Goal: Transaction & Acquisition: Purchase product/service

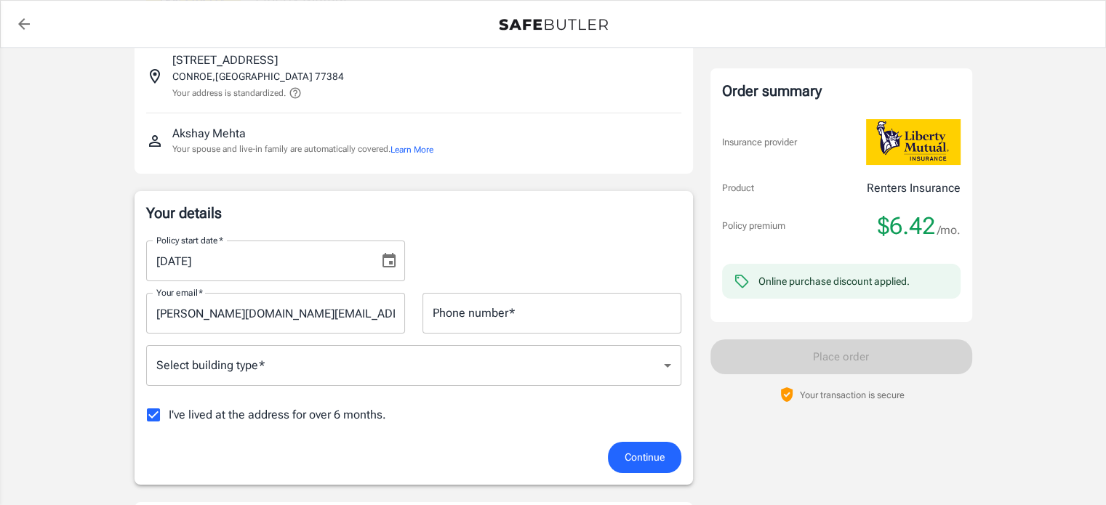
scroll to position [96, 0]
click at [384, 259] on icon "Choose date, selected date is Sep 15, 2025" at bounding box center [388, 263] width 17 height 17
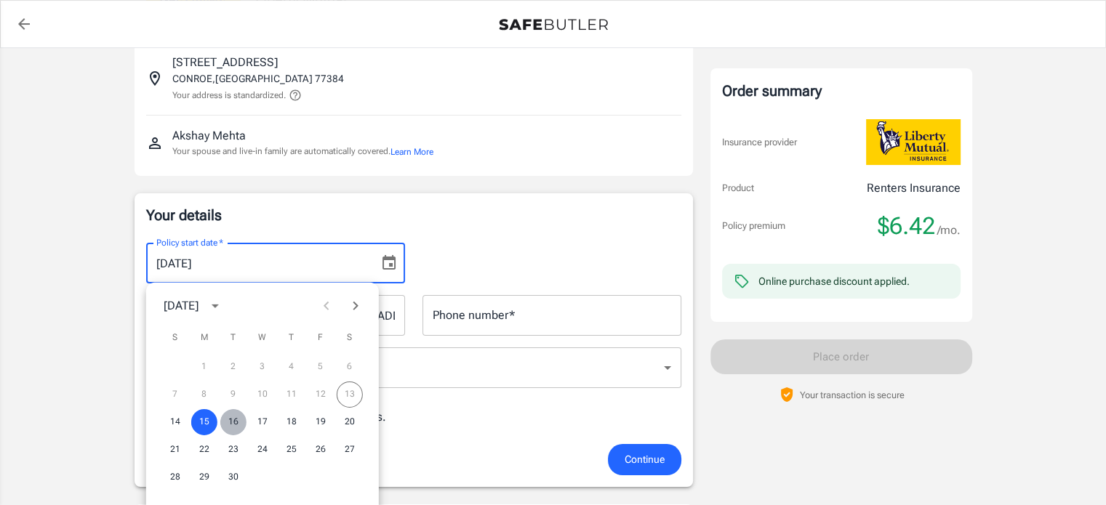
click at [233, 424] on button "16" at bounding box center [233, 422] width 26 height 26
type input "[DATE]"
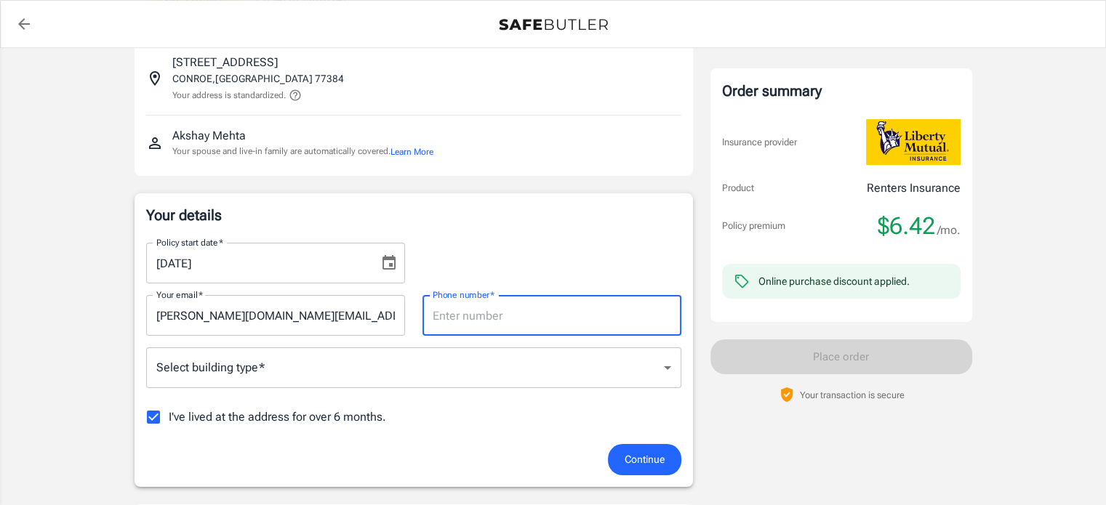
click at [500, 313] on input "Phone number   *" at bounding box center [552, 315] width 259 height 41
type input "3012500068"
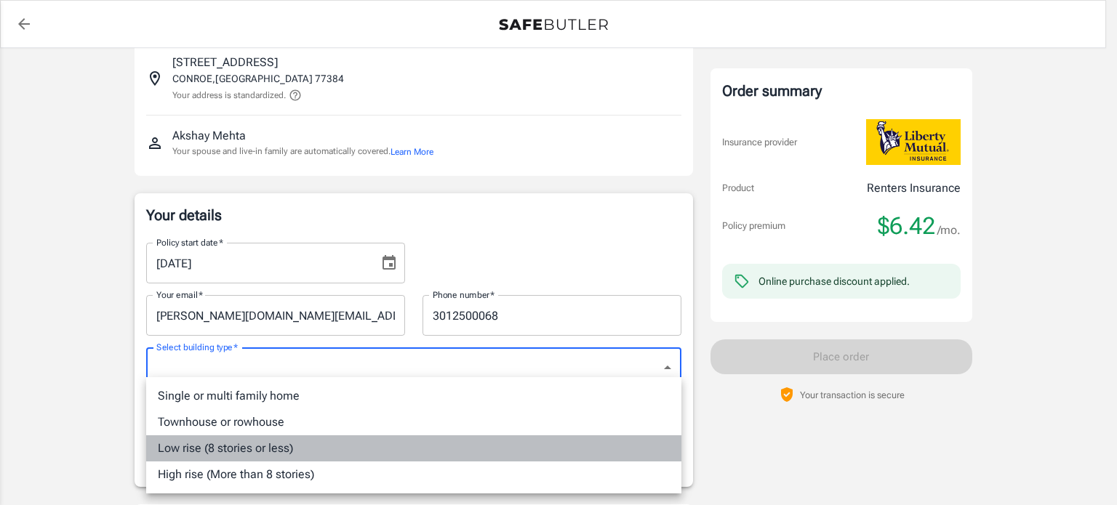
click at [335, 449] on li "Low rise (8 stories or less)" at bounding box center [413, 449] width 535 height 26
type input "lowrise"
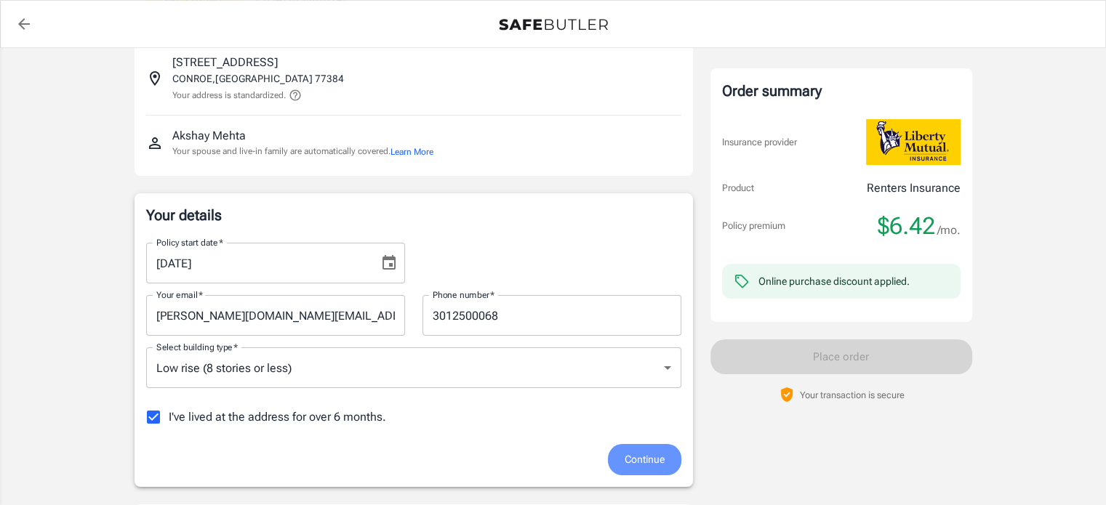
click at [636, 457] on span "Continue" at bounding box center [645, 460] width 40 height 18
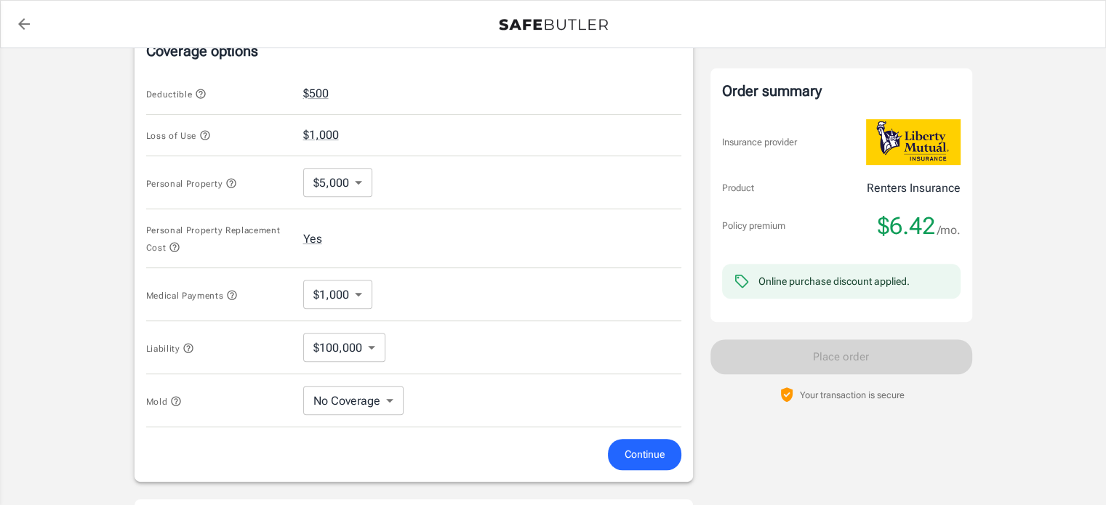
scroll to position [586, 0]
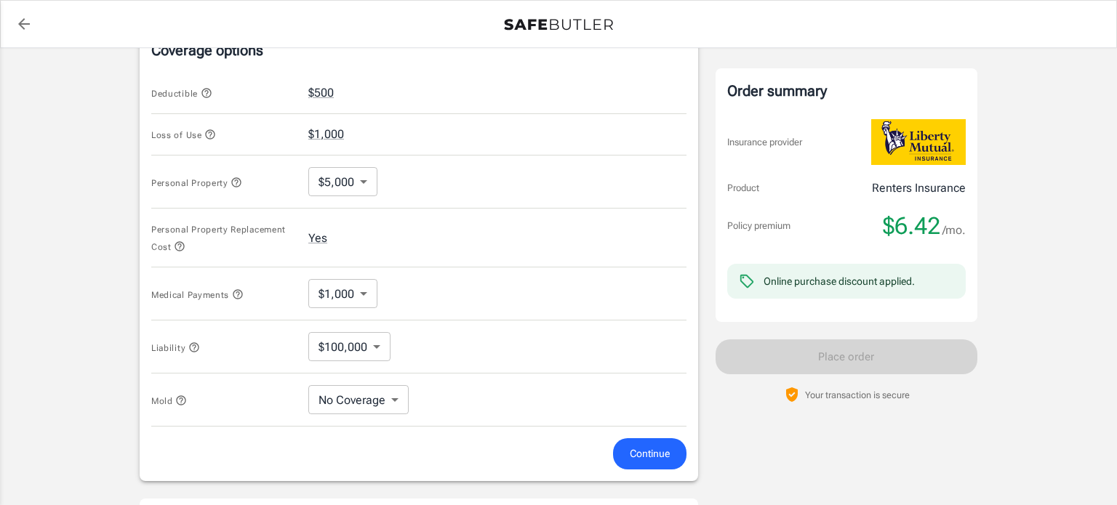
click at [355, 184] on body "Policy premium $ 6.42 /mo Liberty Mutual Renters Insurance [STREET_ADDRESS] You…" at bounding box center [558, 135] width 1117 height 1442
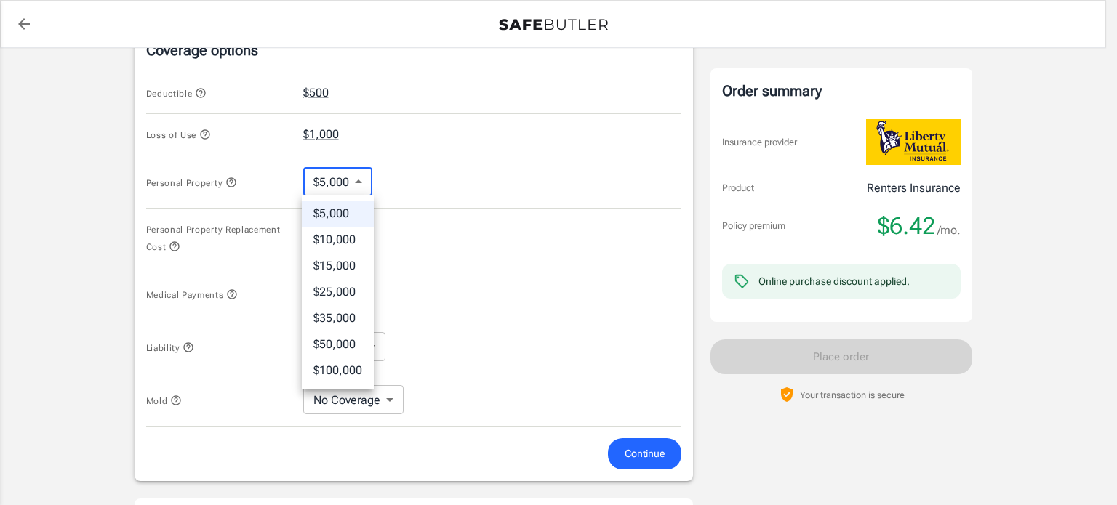
click at [338, 236] on li "$10,000" at bounding box center [338, 240] width 72 height 26
type input "10000"
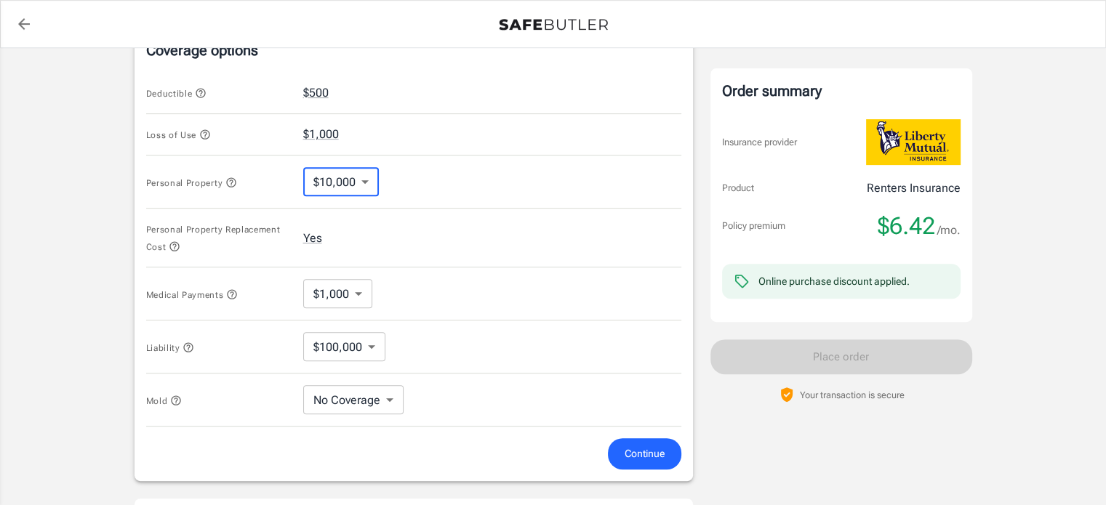
click at [648, 449] on span "Continue" at bounding box center [645, 454] width 40 height 18
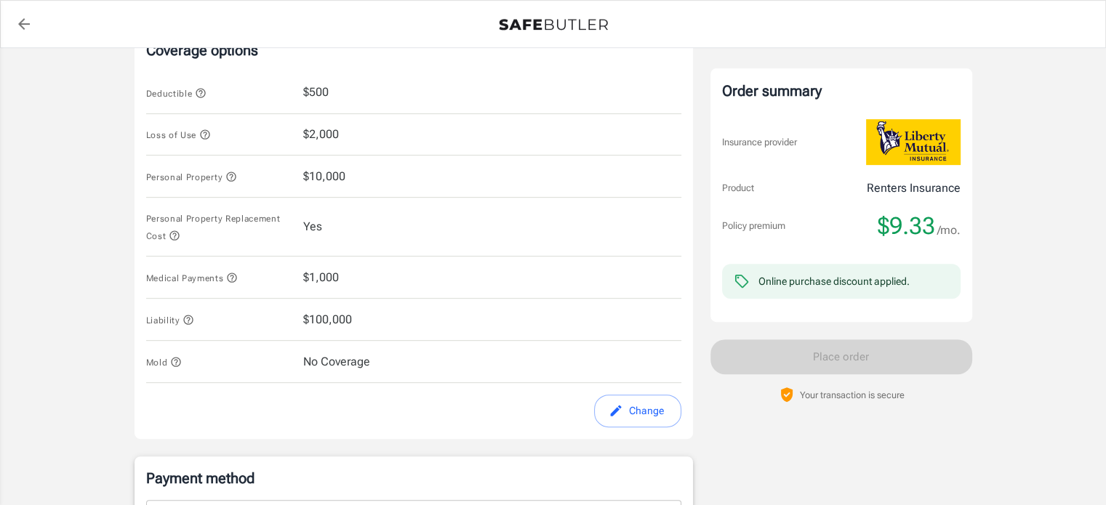
click at [327, 172] on span "$10,000" at bounding box center [324, 176] width 42 height 17
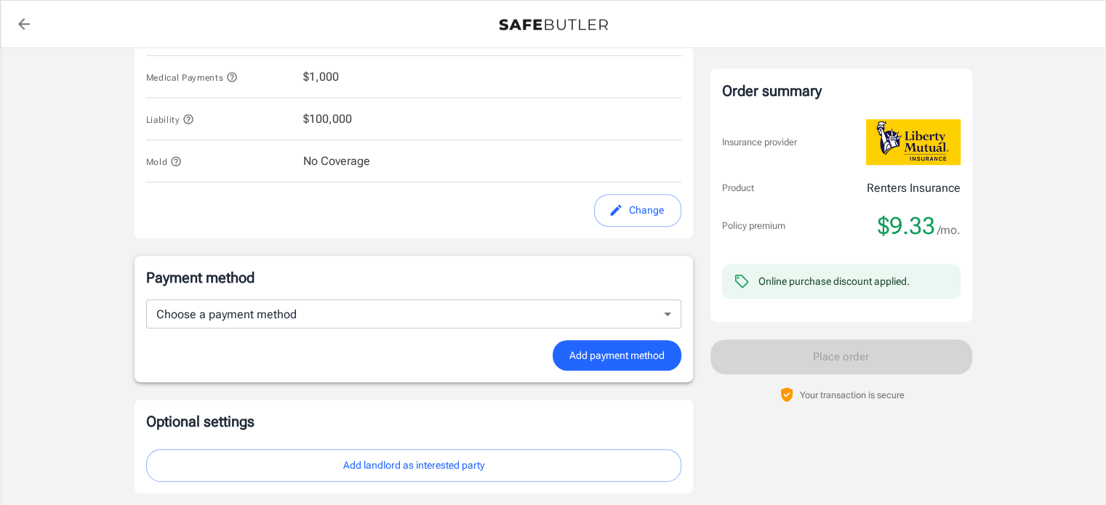
scroll to position [788, 0]
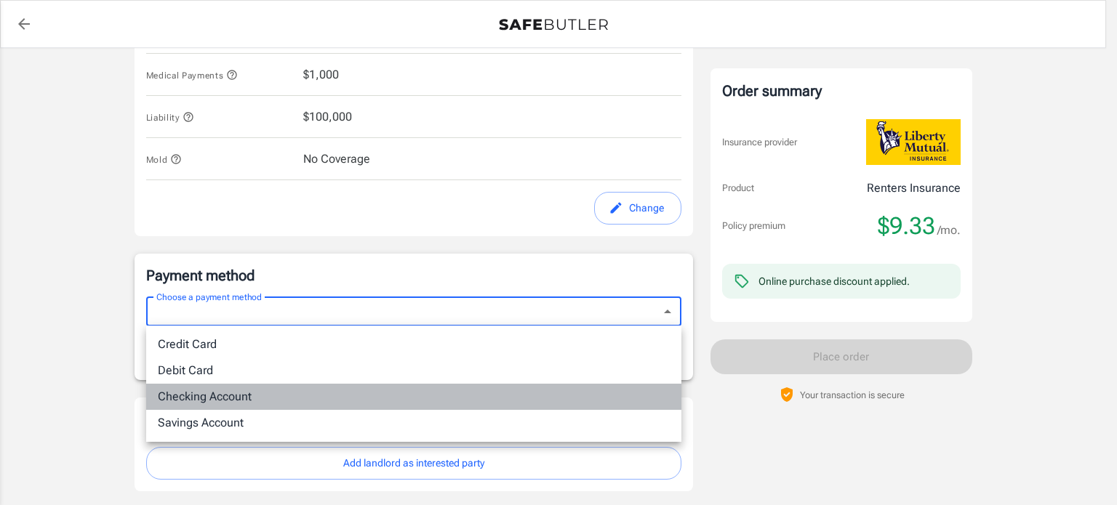
click at [261, 396] on li "Checking Account" at bounding box center [413, 397] width 535 height 26
type input "checking"
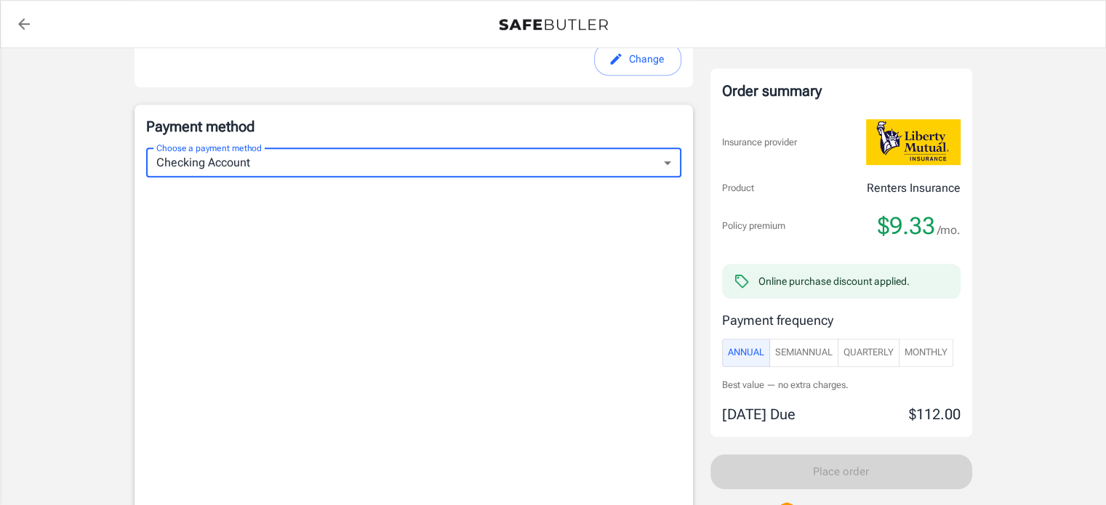
scroll to position [943, 0]
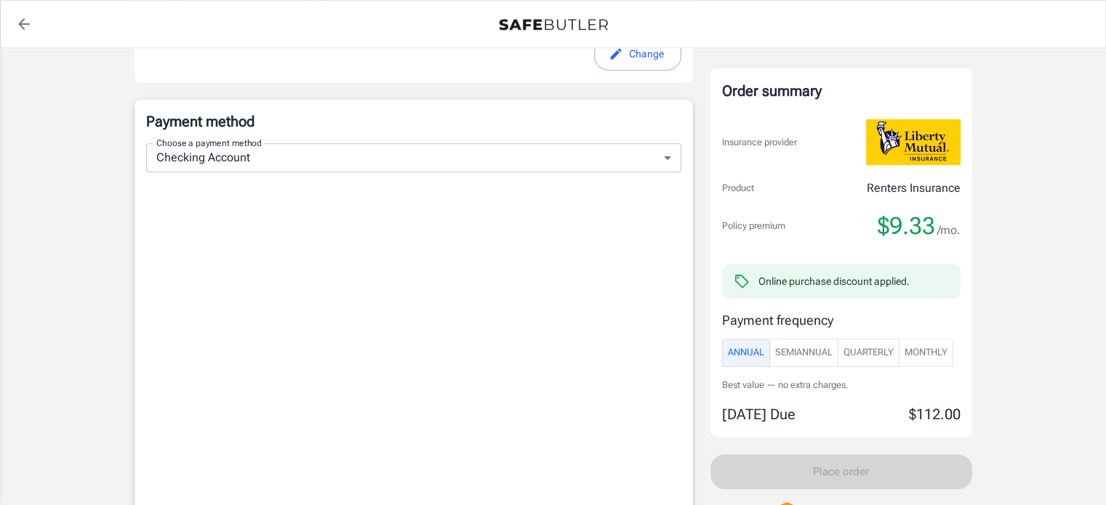
click at [930, 357] on span "Monthly" at bounding box center [926, 353] width 43 height 17
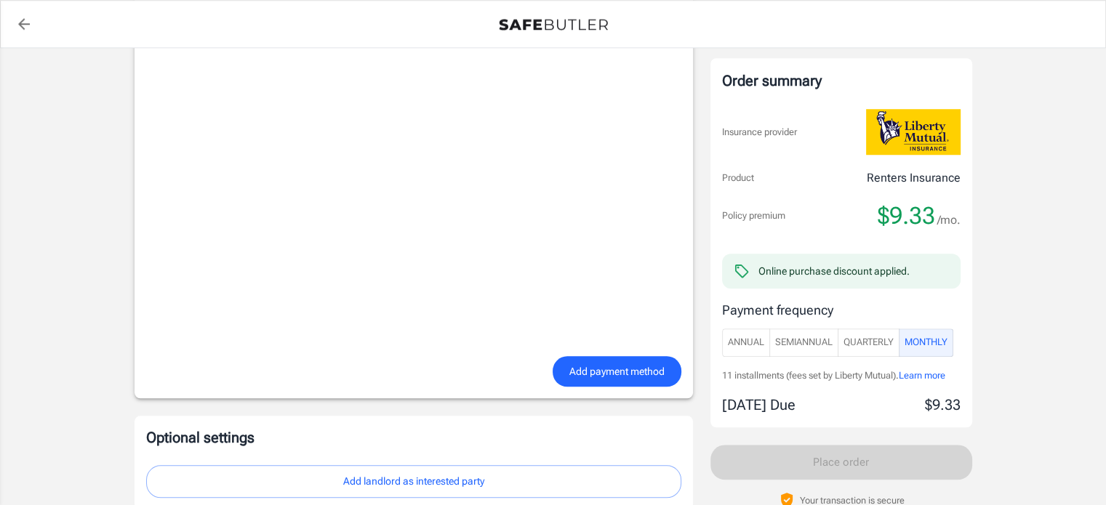
scroll to position [1182, 0]
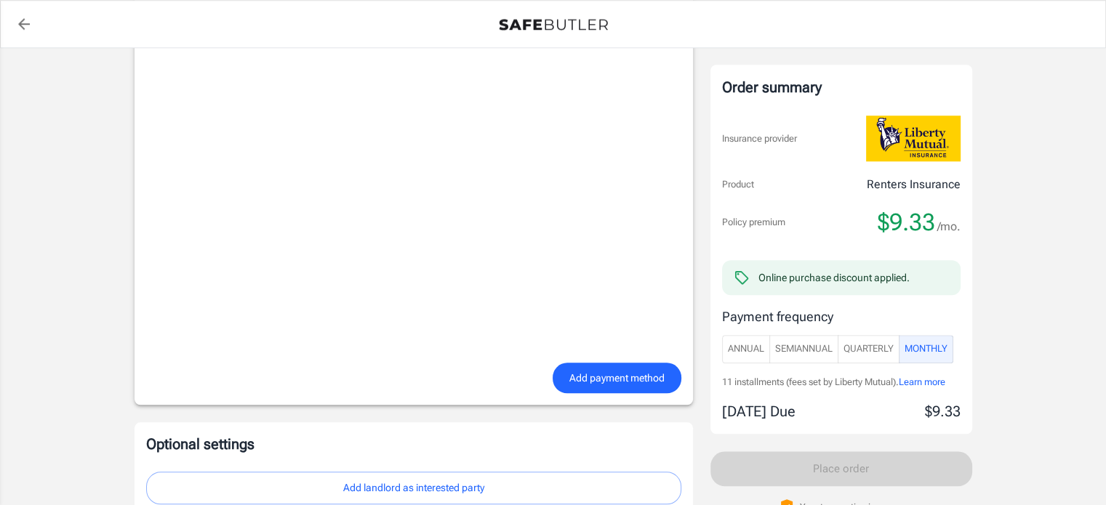
click at [620, 382] on span "Add payment method" at bounding box center [616, 378] width 95 height 18
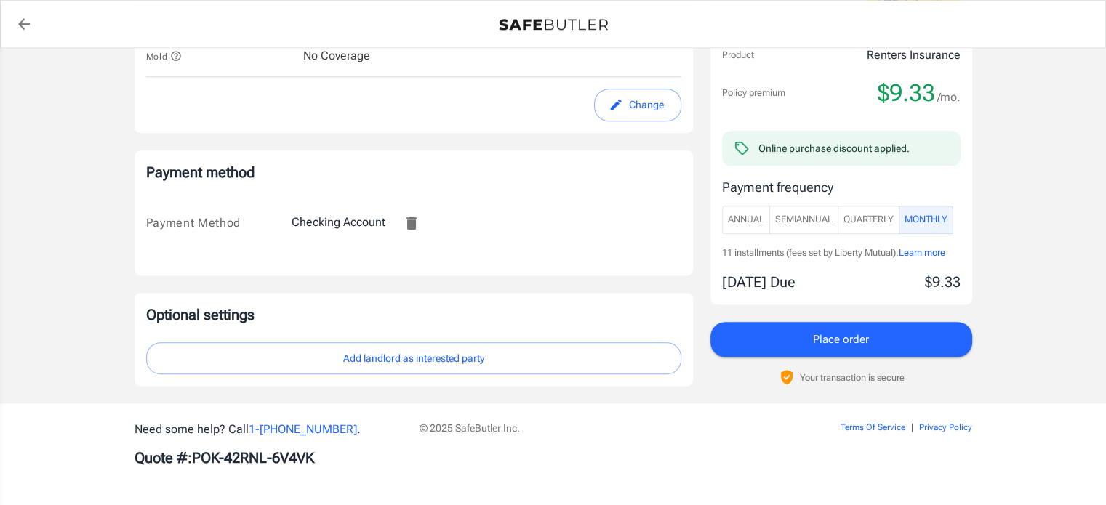
scroll to position [890, 0]
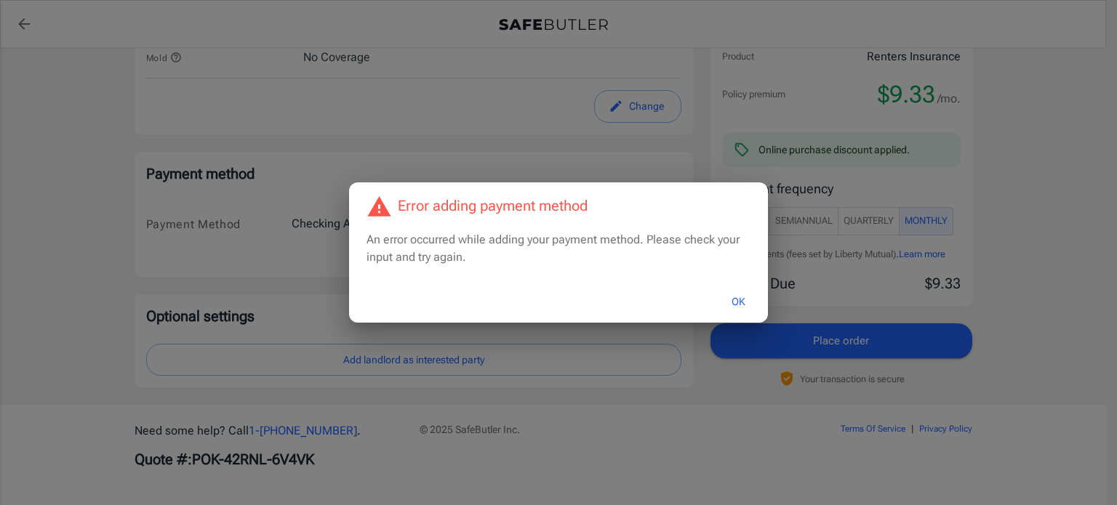
click at [738, 303] on button "OK" at bounding box center [738, 302] width 47 height 31
click at [408, 357] on div "Error adding payment method An error occurred while adding your payment method.…" at bounding box center [558, 252] width 1117 height 505
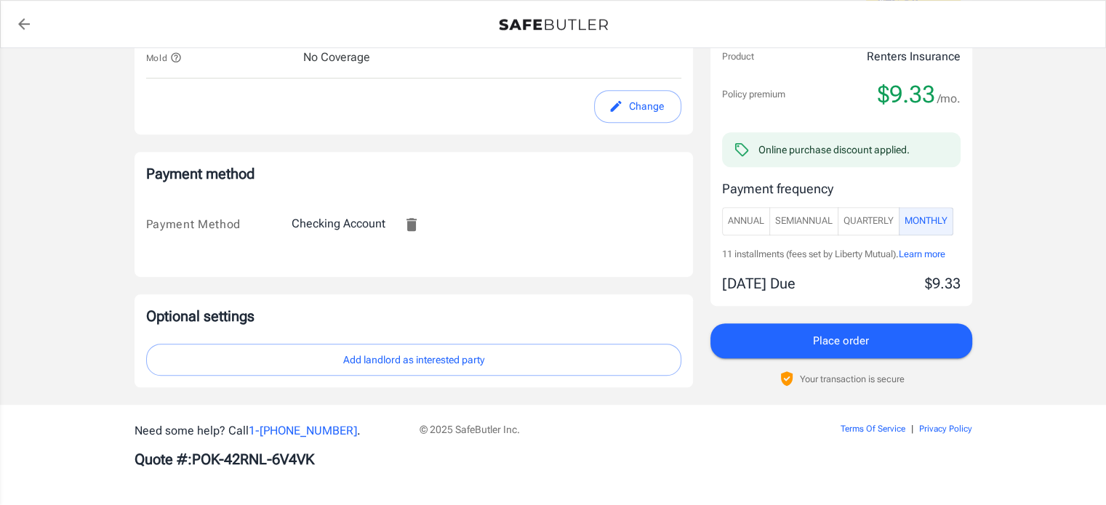
click at [408, 357] on button "Add landlord as interested party" at bounding box center [413, 360] width 535 height 33
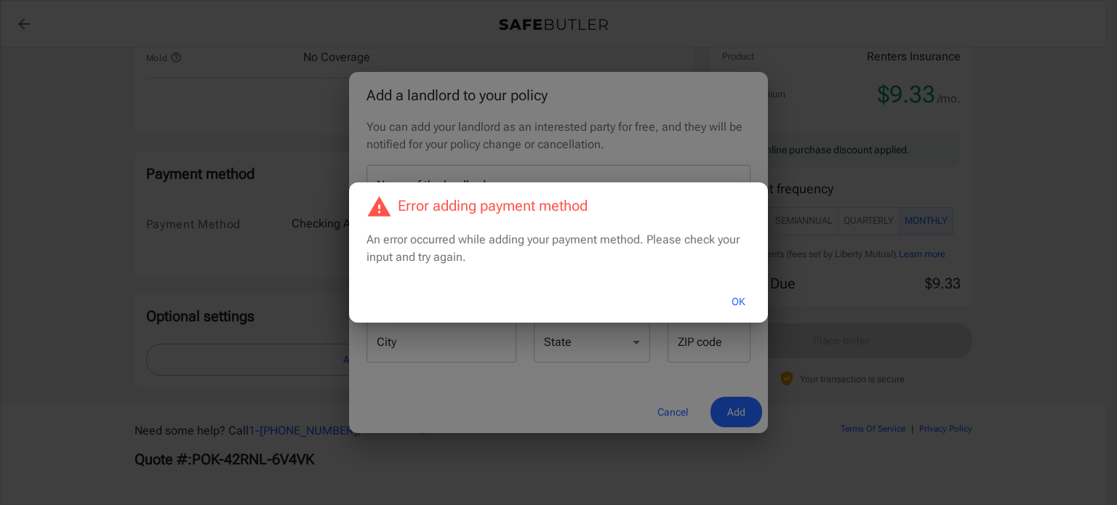
click at [738, 301] on button "OK" at bounding box center [738, 302] width 47 height 31
click at [742, 308] on button "OK" at bounding box center [738, 302] width 47 height 31
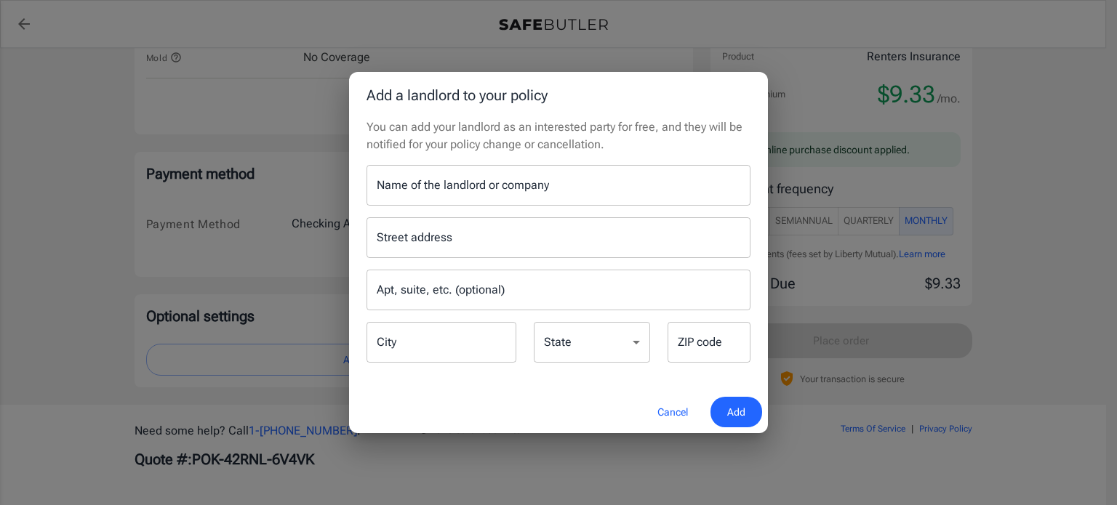
click at [669, 415] on button "Cancel" at bounding box center [673, 412] width 64 height 31
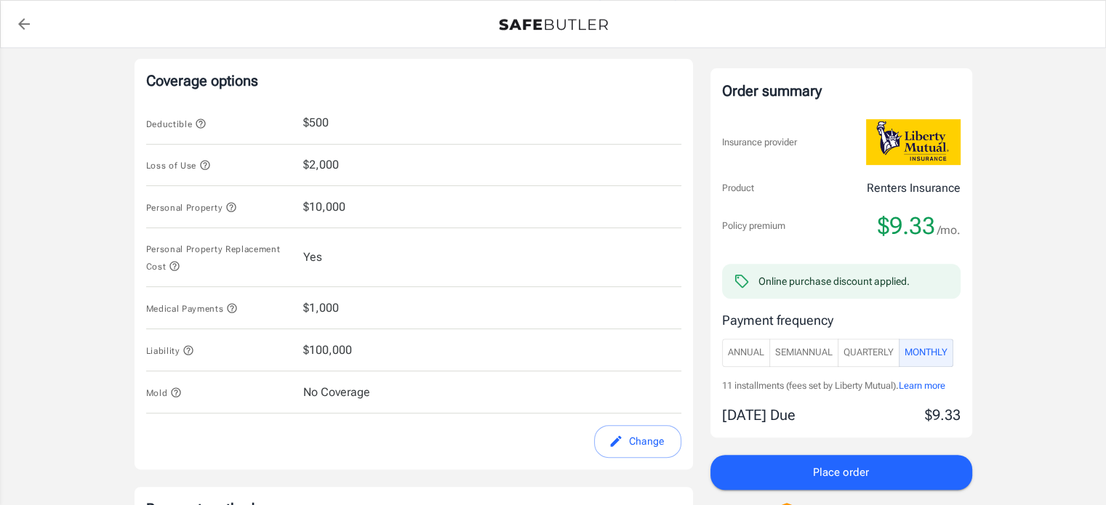
scroll to position [546, 0]
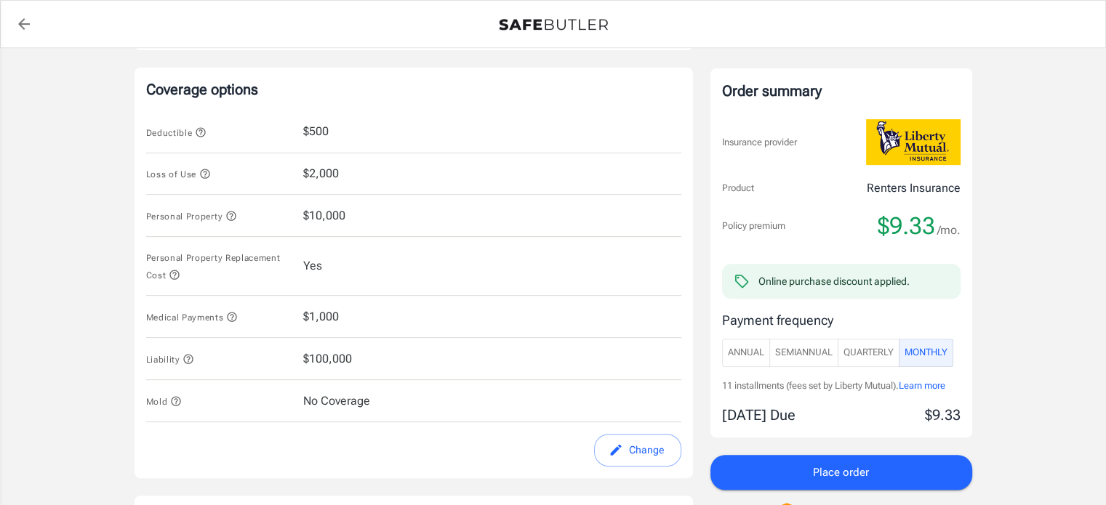
click at [335, 216] on span "$10,000" at bounding box center [324, 215] width 42 height 17
click at [616, 453] on icon "edit" at bounding box center [616, 450] width 15 height 15
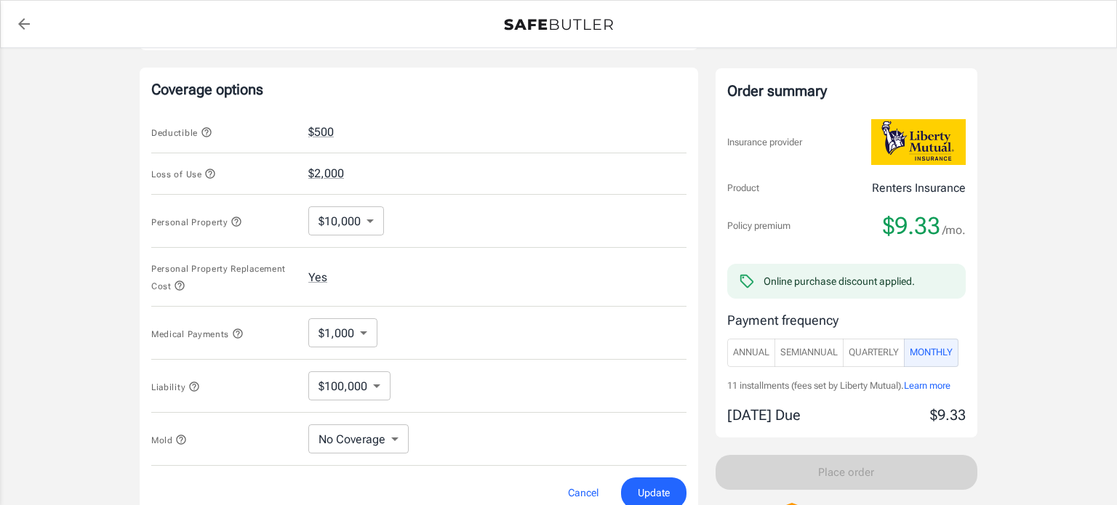
click at [361, 209] on body "Policy premium $ 9.33 /mo Liberty Mutual Renters Insurance [STREET_ADDRESS] You…" at bounding box center [558, 173] width 1117 height 1439
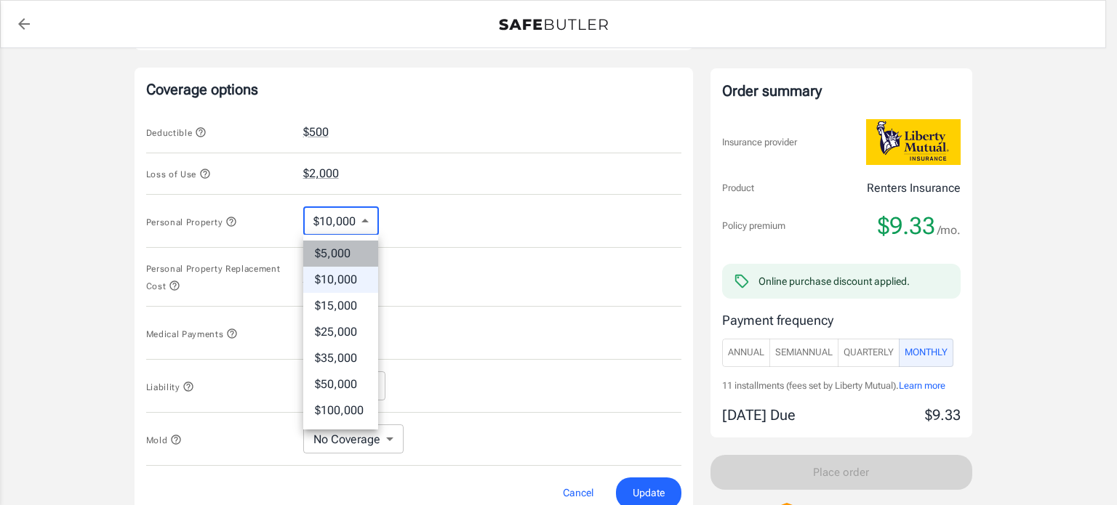
click at [340, 254] on li "$5,000" at bounding box center [340, 254] width 75 height 26
type input "5000"
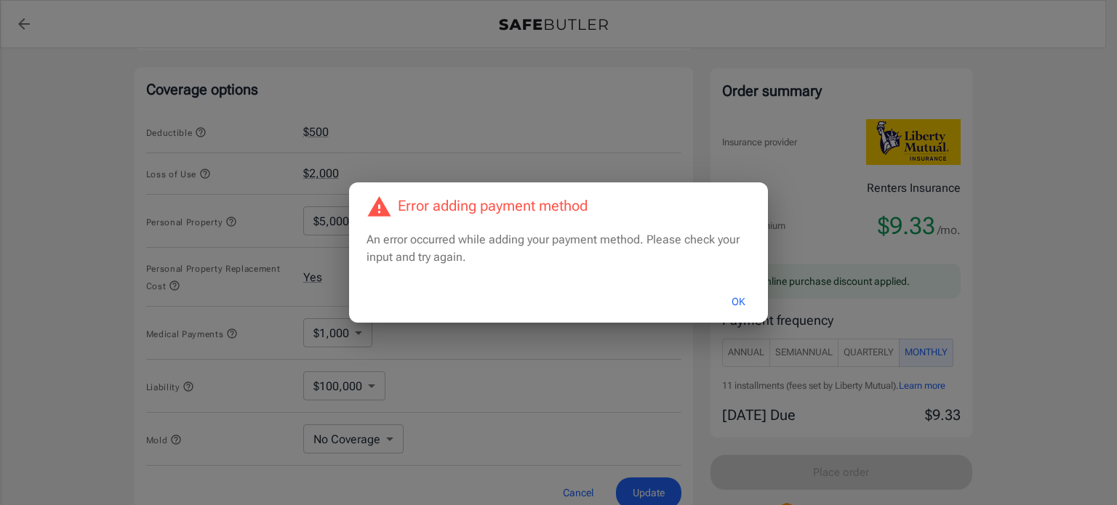
click at [735, 300] on button "OK" at bounding box center [738, 302] width 47 height 31
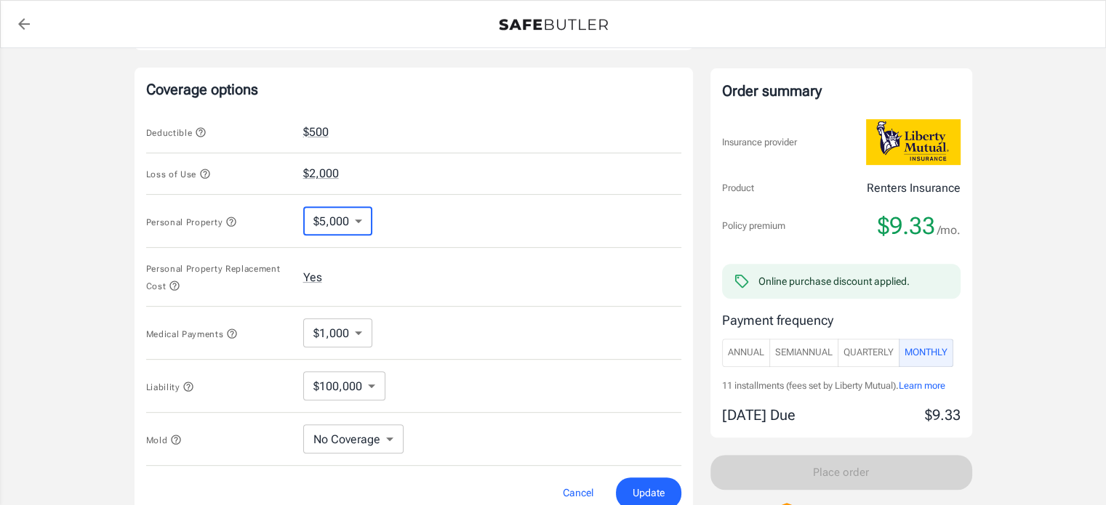
click at [635, 489] on span "Update" at bounding box center [649, 493] width 32 height 18
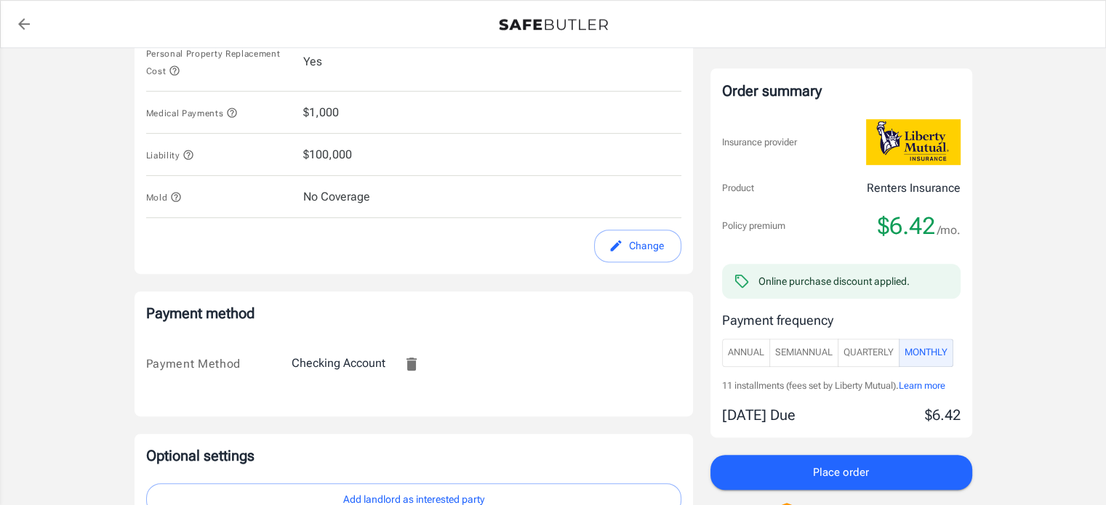
scroll to position [745, 0]
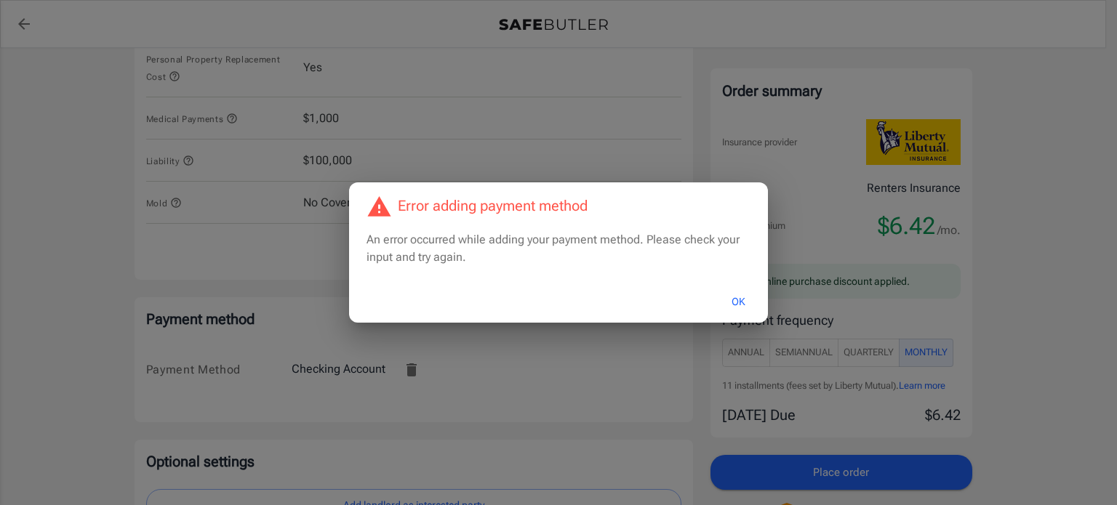
click at [747, 303] on button "OK" at bounding box center [738, 302] width 47 height 31
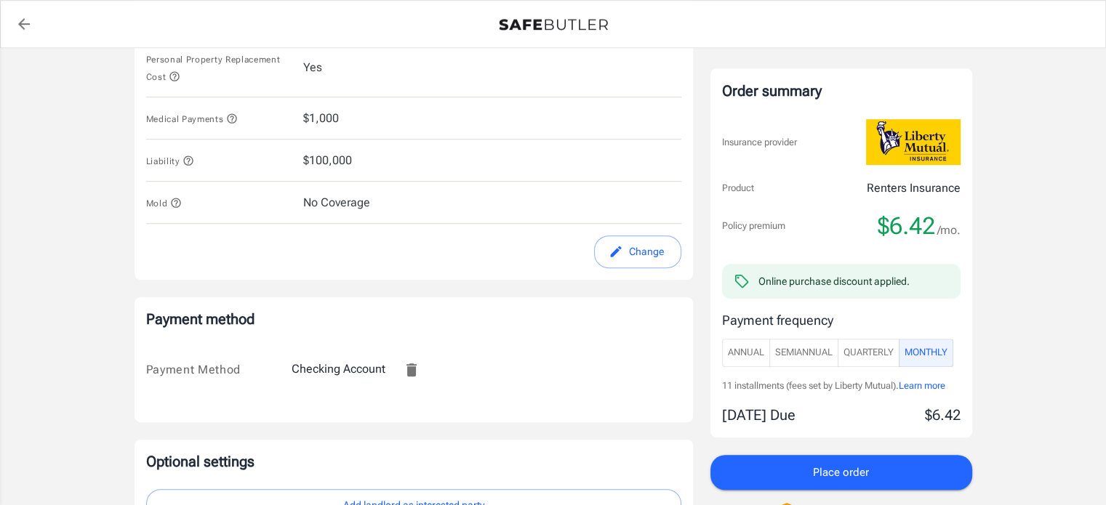
click at [400, 366] on button "Remove this card" at bounding box center [411, 370] width 35 height 35
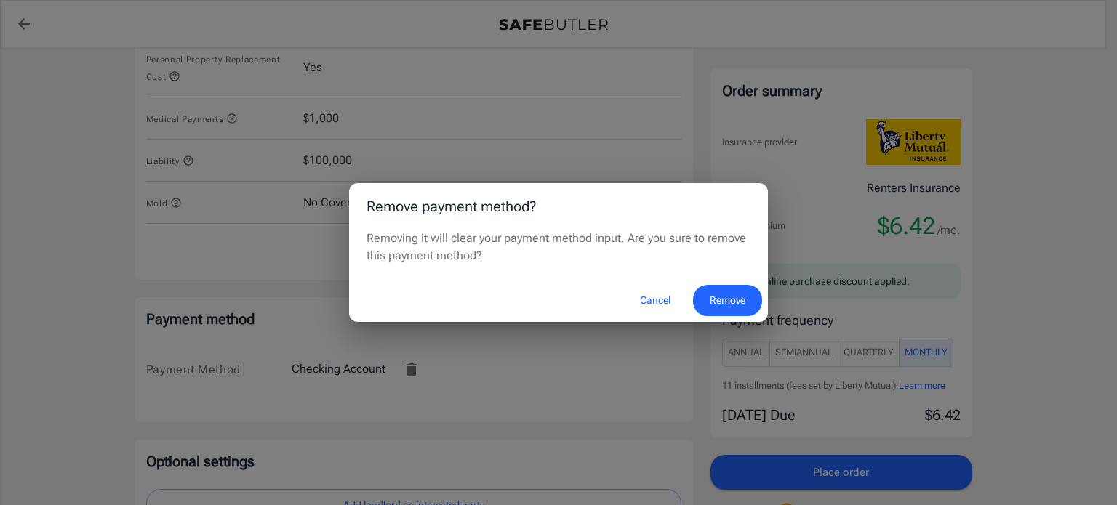
click at [719, 305] on button "Remove" at bounding box center [727, 300] width 69 height 31
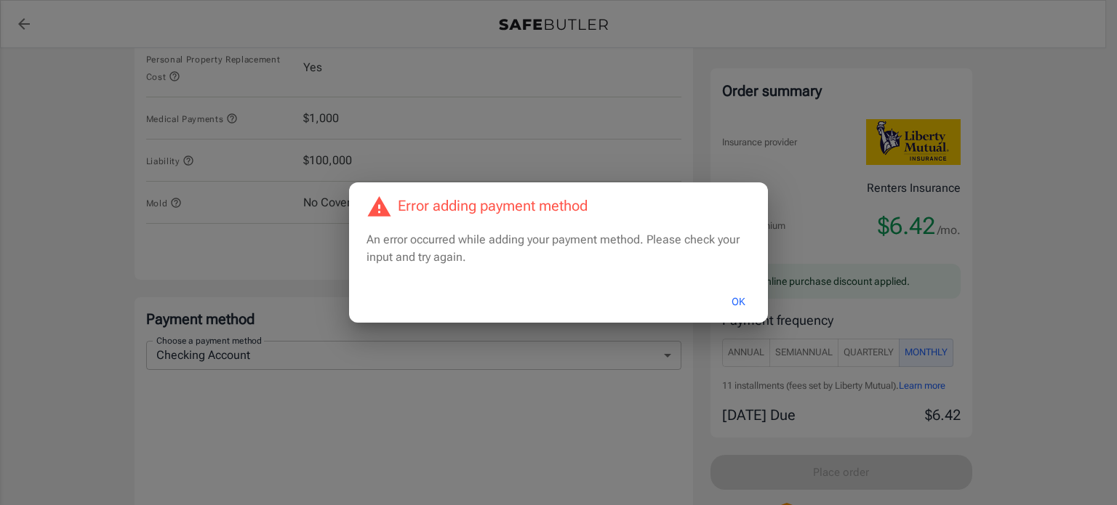
click at [732, 303] on button "OK" at bounding box center [738, 302] width 47 height 31
click at [743, 302] on button "OK" at bounding box center [738, 302] width 47 height 31
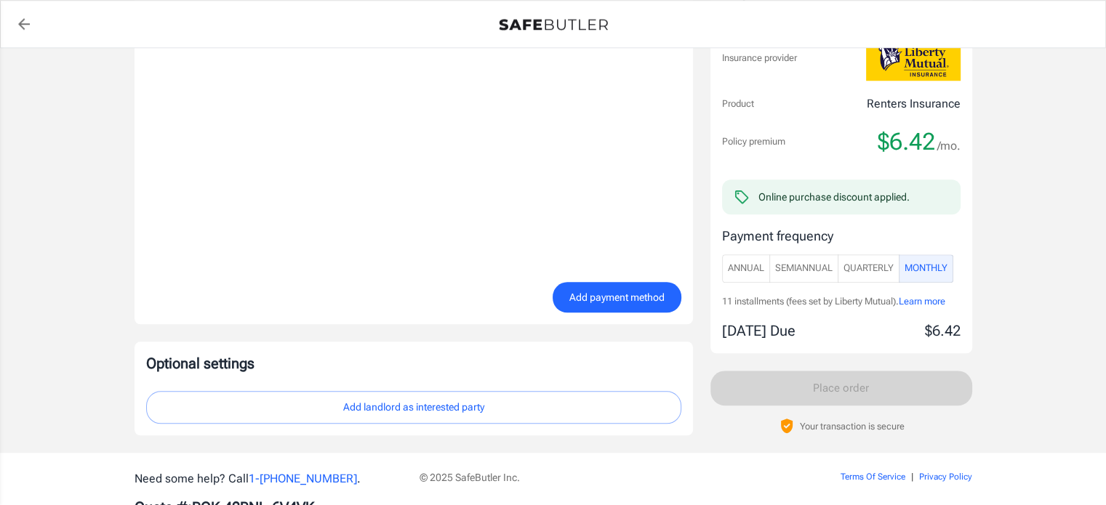
scroll to position [1310, 0]
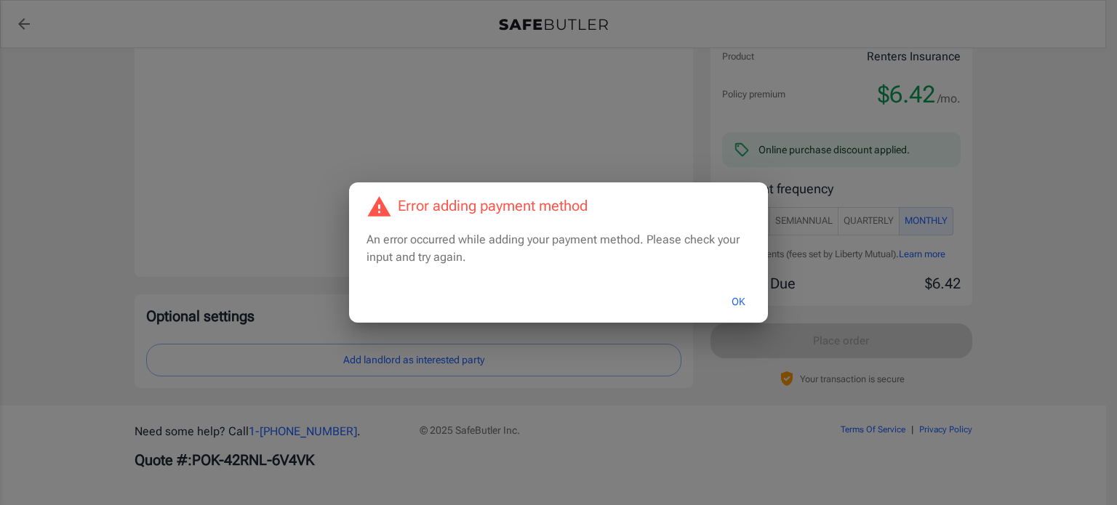
drag, startPoint x: 1111, startPoint y: 330, endPoint x: 1106, endPoint y: 263, distance: 67.2
click at [744, 302] on button "OK" at bounding box center [738, 302] width 47 height 31
